Goal: Browse casually

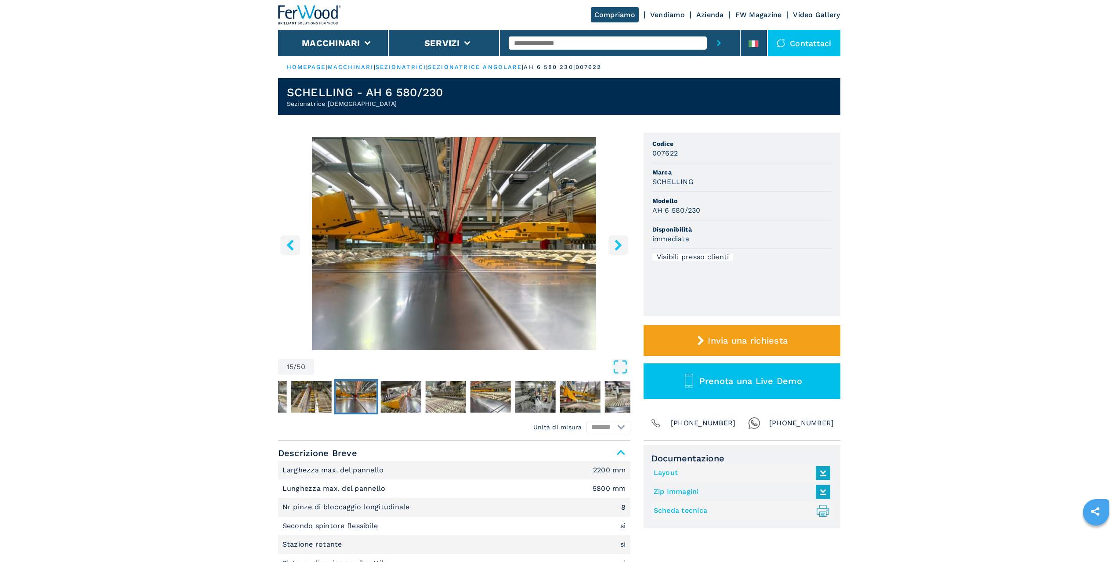
click at [617, 242] on icon "right-button" at bounding box center [618, 244] width 7 height 11
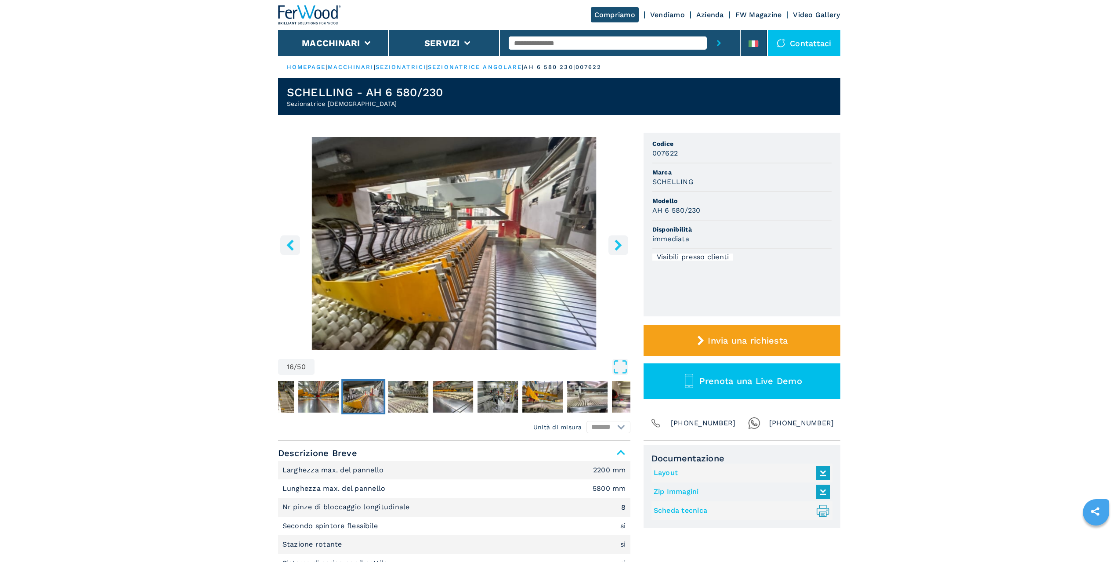
click at [617, 242] on icon "right-button" at bounding box center [618, 244] width 7 height 11
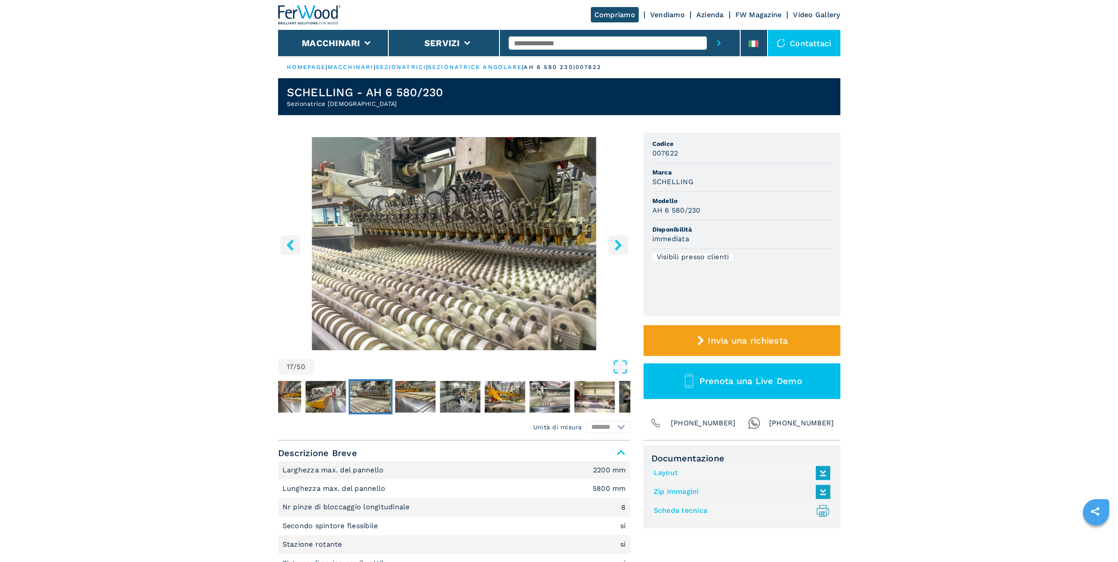
click at [617, 242] on icon "right-button" at bounding box center [618, 244] width 7 height 11
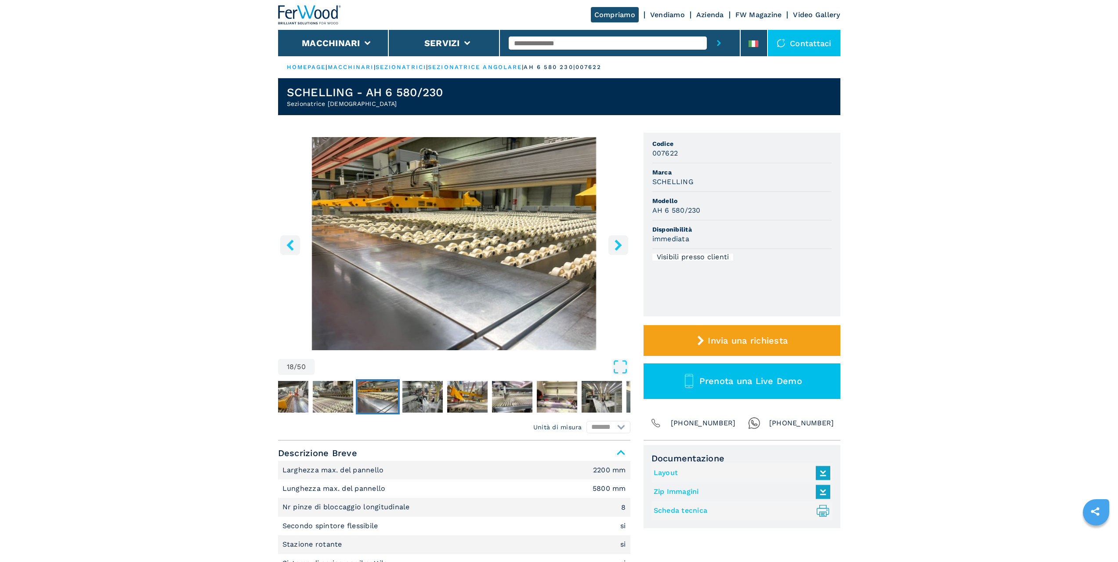
click at [617, 242] on icon "right-button" at bounding box center [618, 244] width 7 height 11
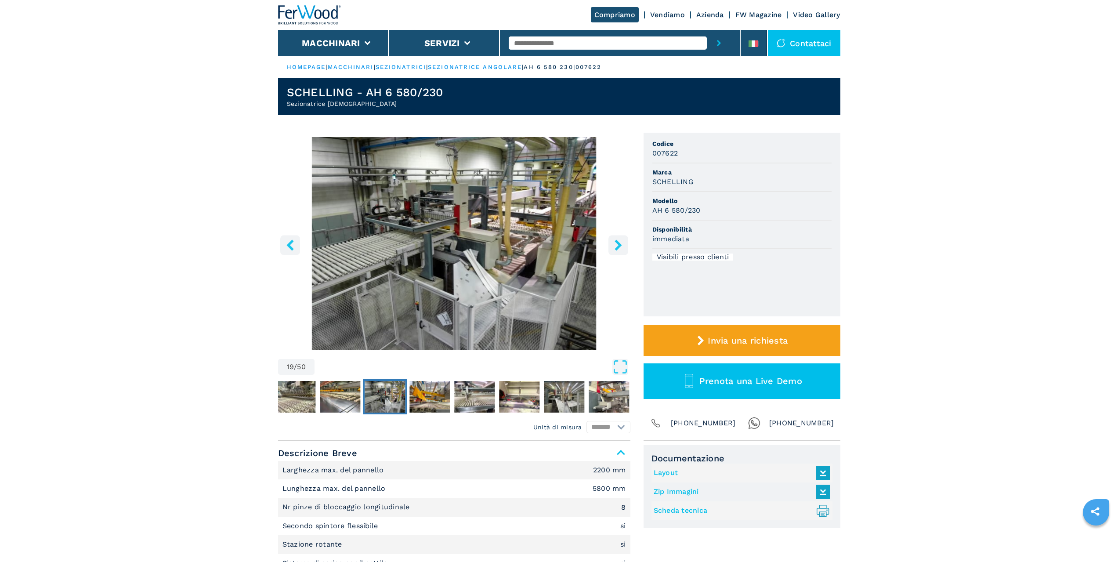
click at [617, 242] on icon "right-button" at bounding box center [618, 244] width 7 height 11
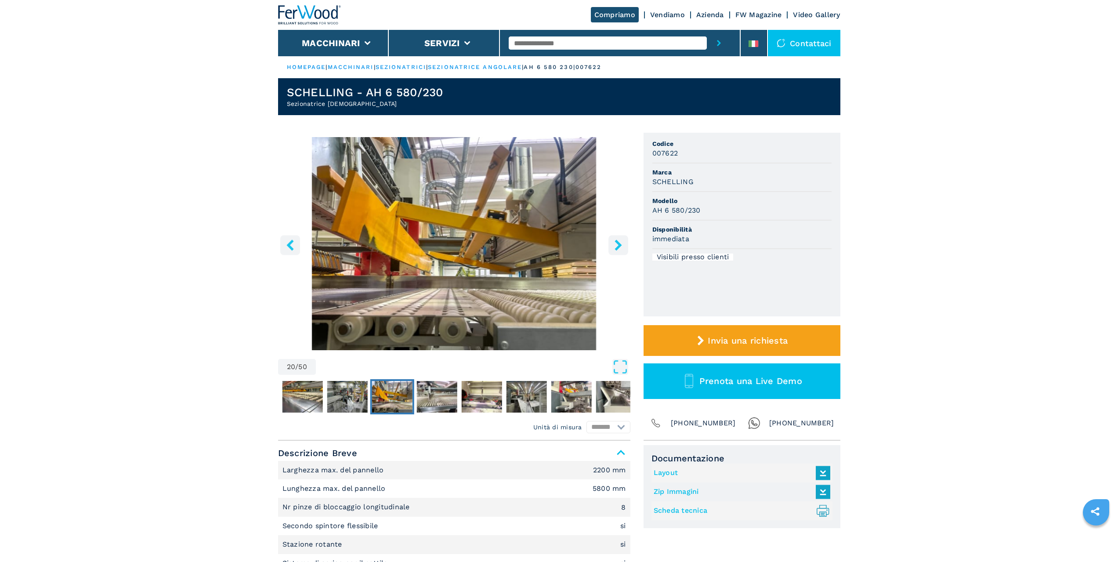
click at [617, 242] on icon "right-button" at bounding box center [618, 244] width 7 height 11
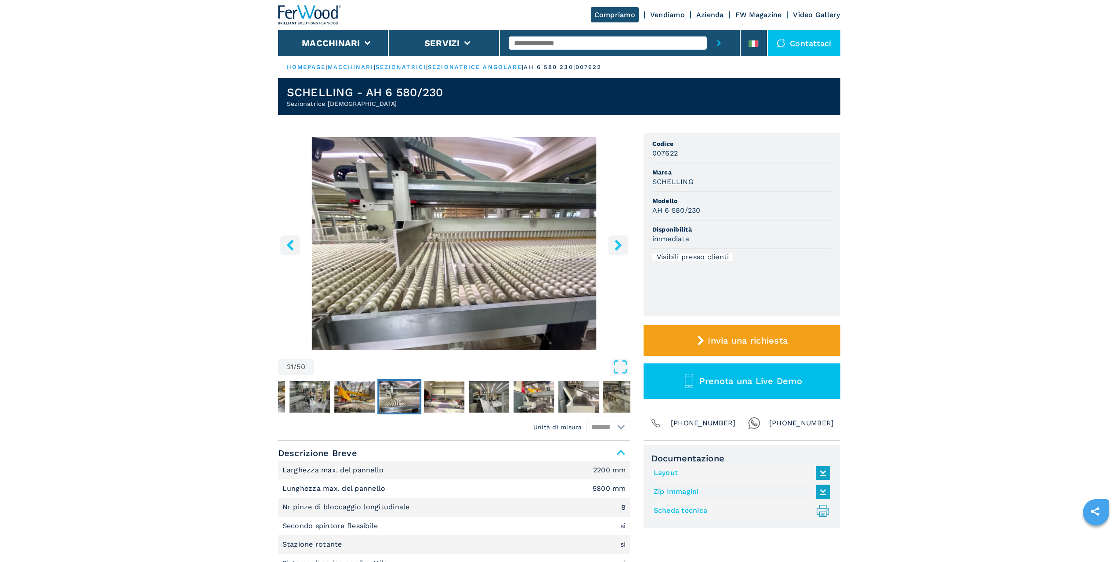
click at [617, 242] on icon "right-button" at bounding box center [618, 244] width 7 height 11
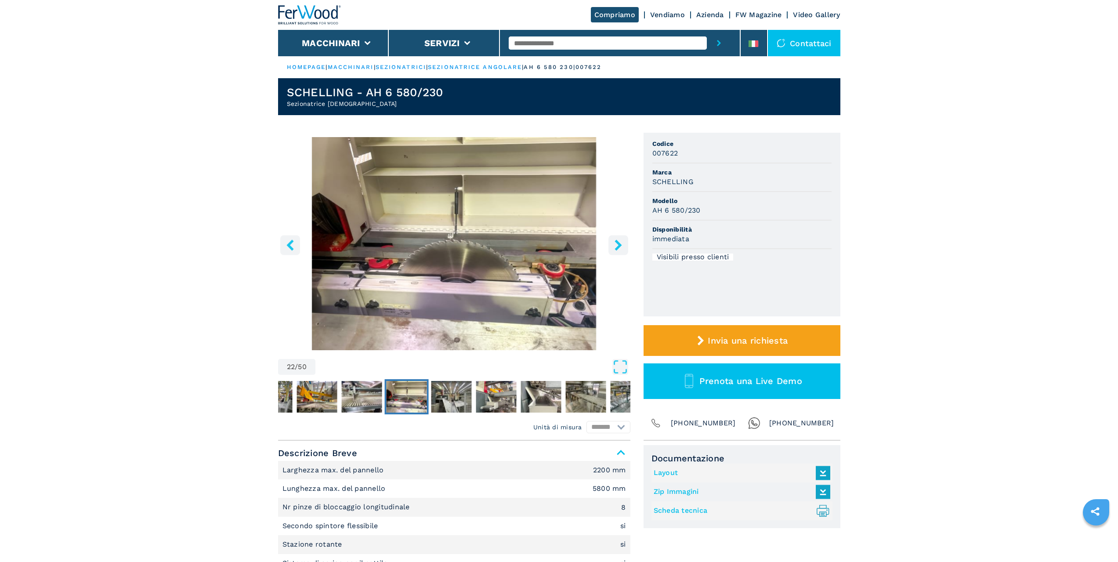
click at [617, 242] on icon "right-button" at bounding box center [618, 244] width 7 height 11
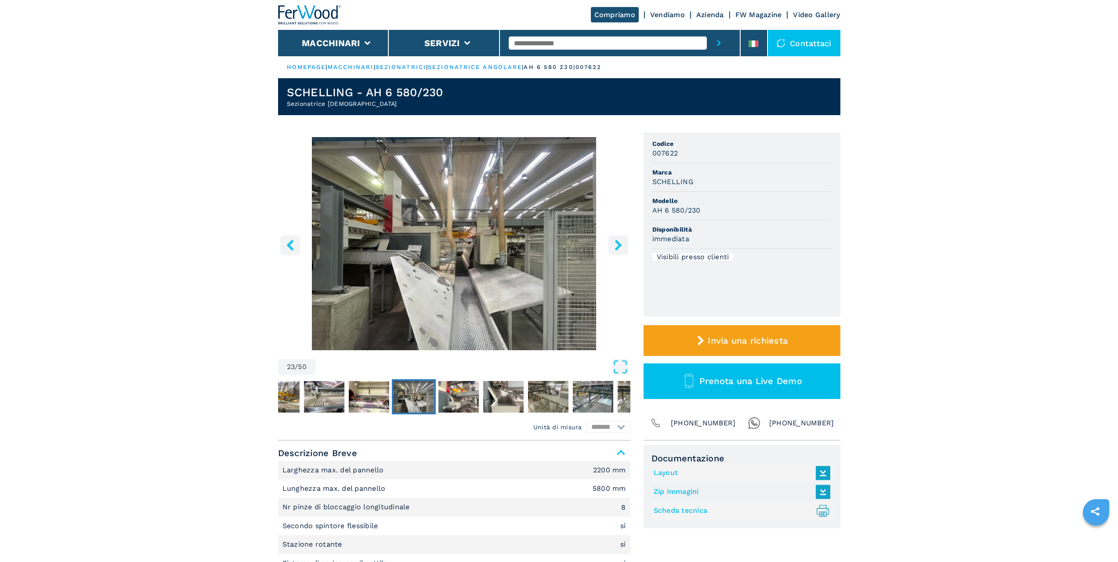
click at [615, 249] on icon "right-button" at bounding box center [618, 244] width 11 height 11
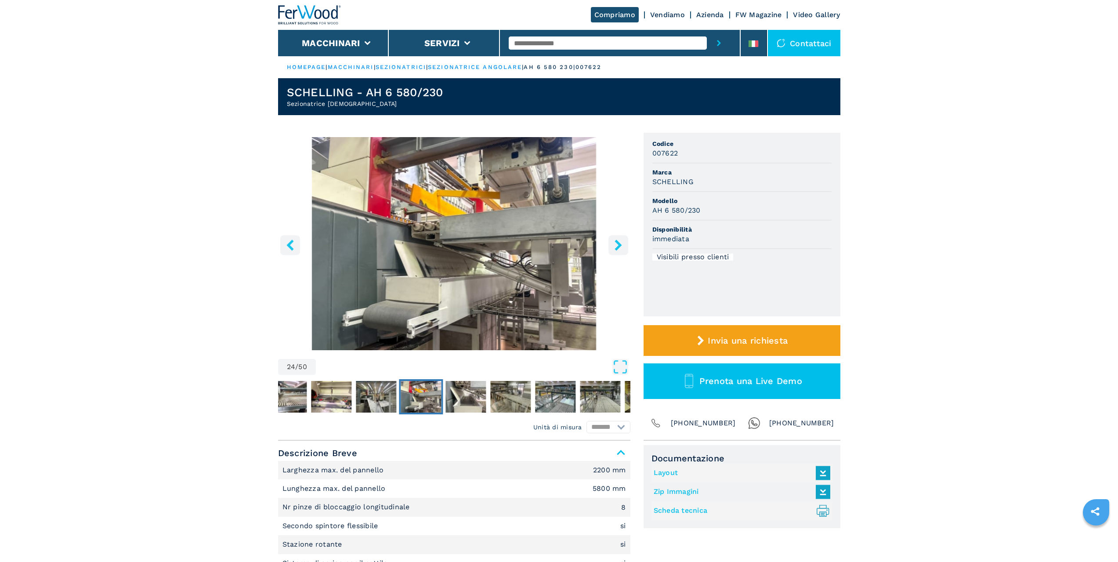
click at [615, 244] on icon "right-button" at bounding box center [618, 244] width 11 height 11
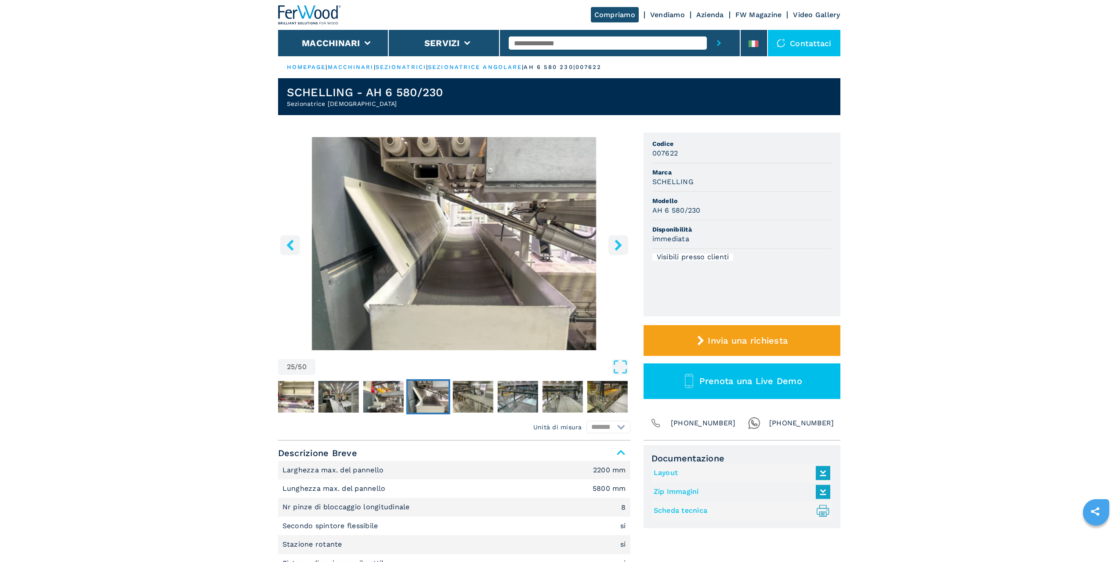
click at [616, 247] on icon "right-button" at bounding box center [618, 244] width 7 height 11
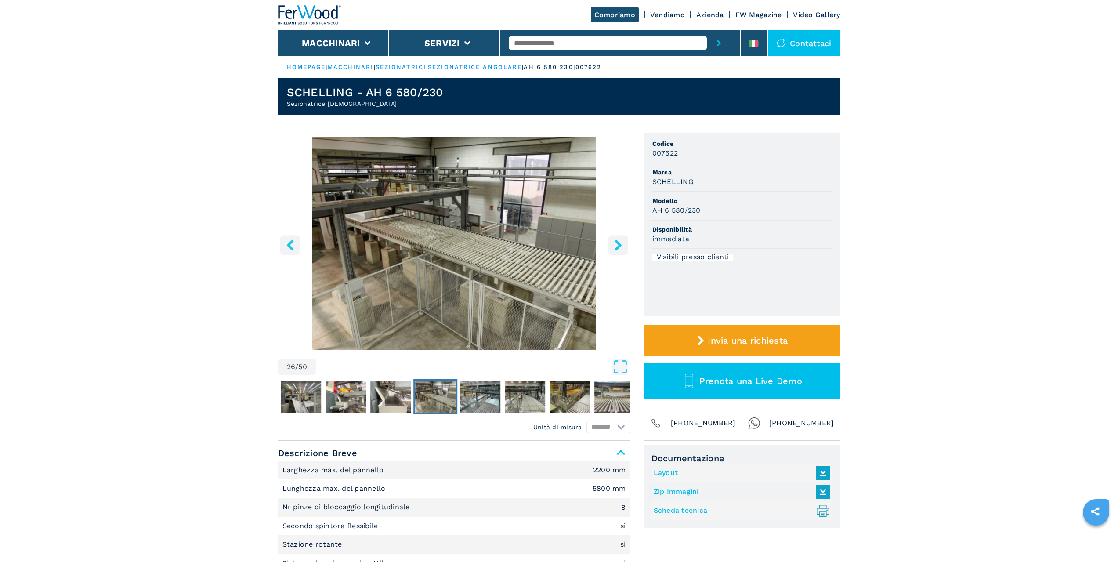
click at [616, 247] on icon "right-button" at bounding box center [618, 244] width 7 height 11
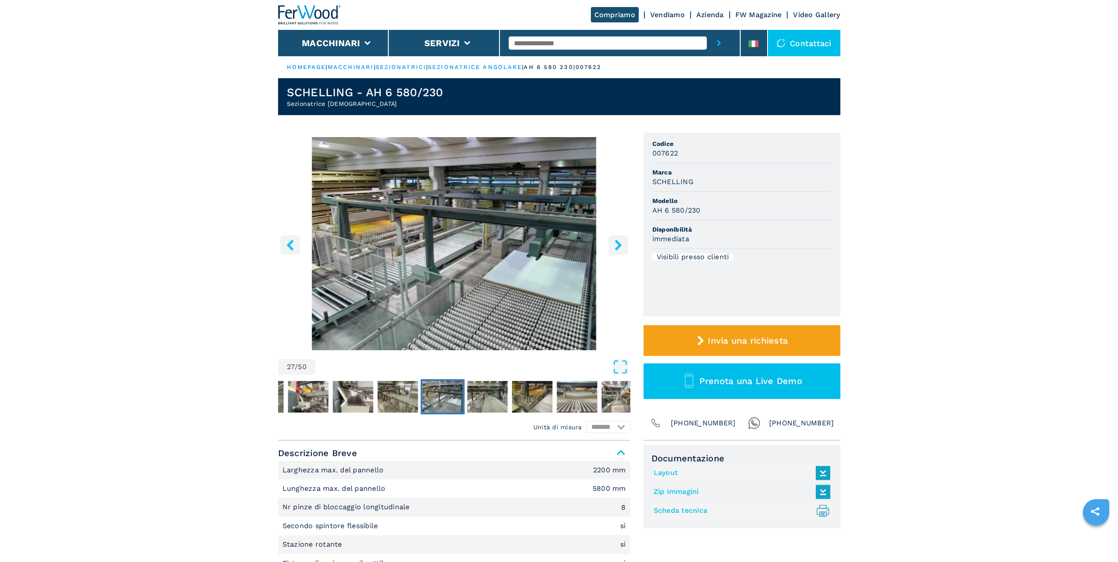
click at [620, 241] on icon "right-button" at bounding box center [618, 244] width 11 height 11
